Goal: Task Accomplishment & Management: Complete application form

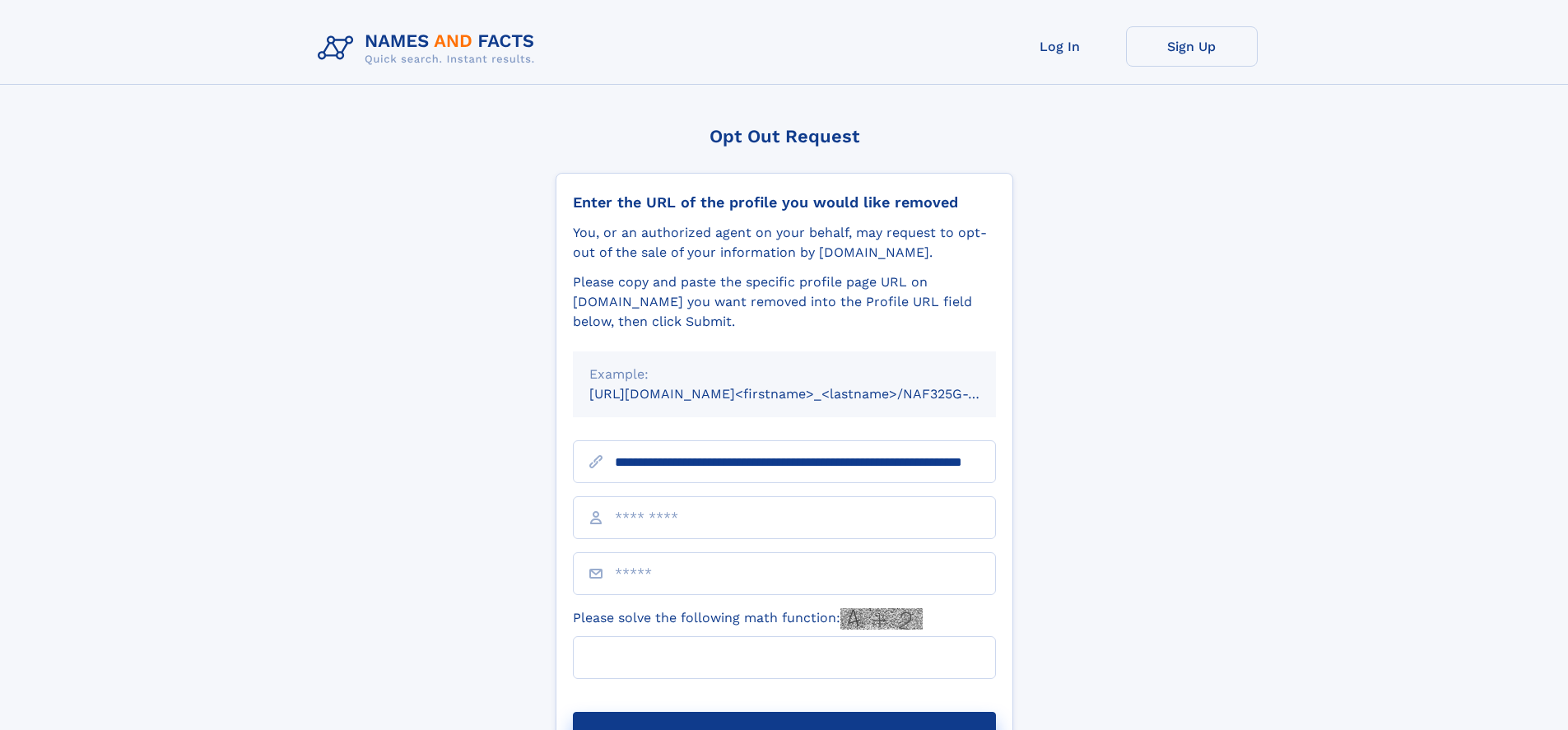
scroll to position [0, 157]
type input "**********"
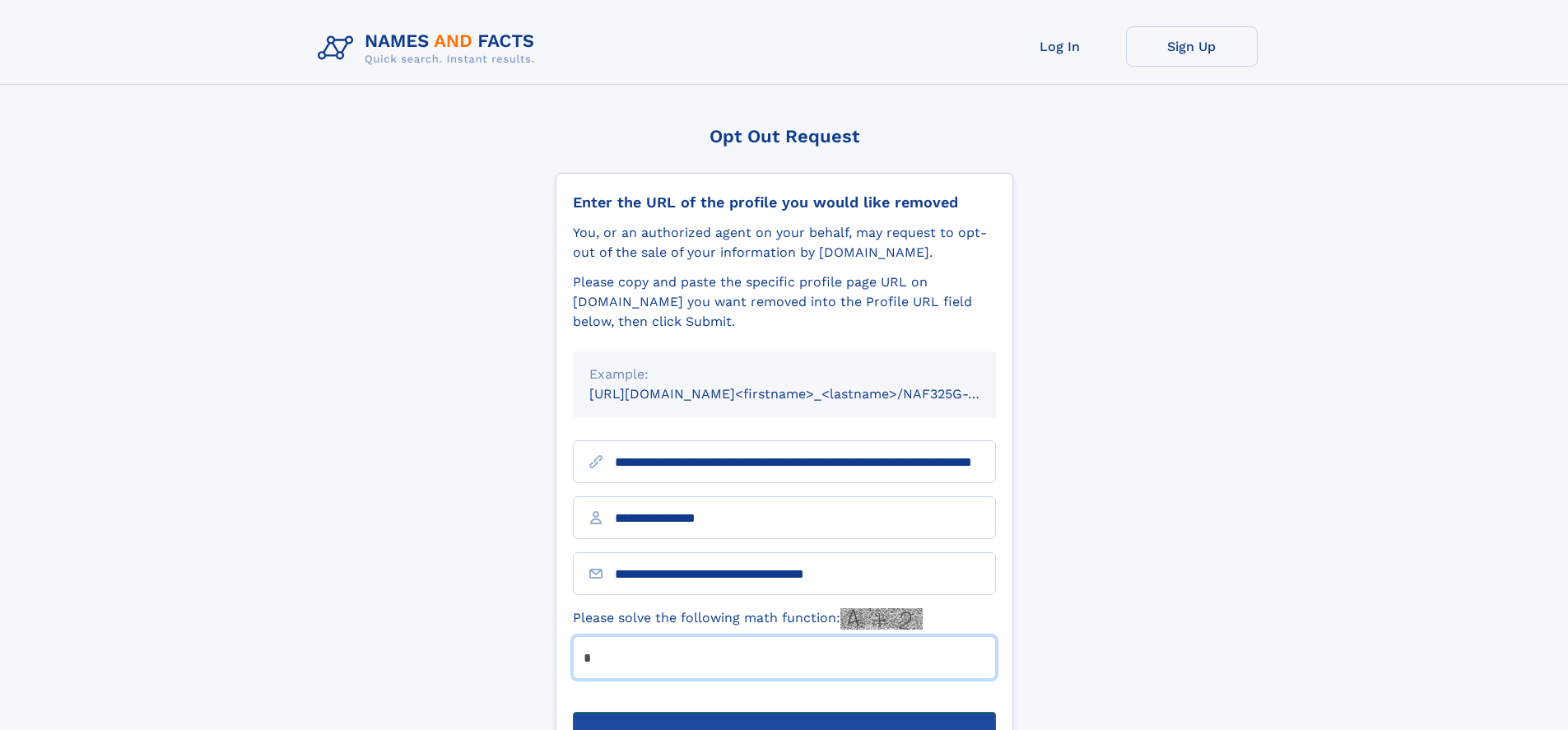
type input "*"
click at [784, 712] on button "Submit Opt Out Request" at bounding box center [784, 737] width 423 height 52
